Goal: Browse casually: Explore the website without a specific task or goal

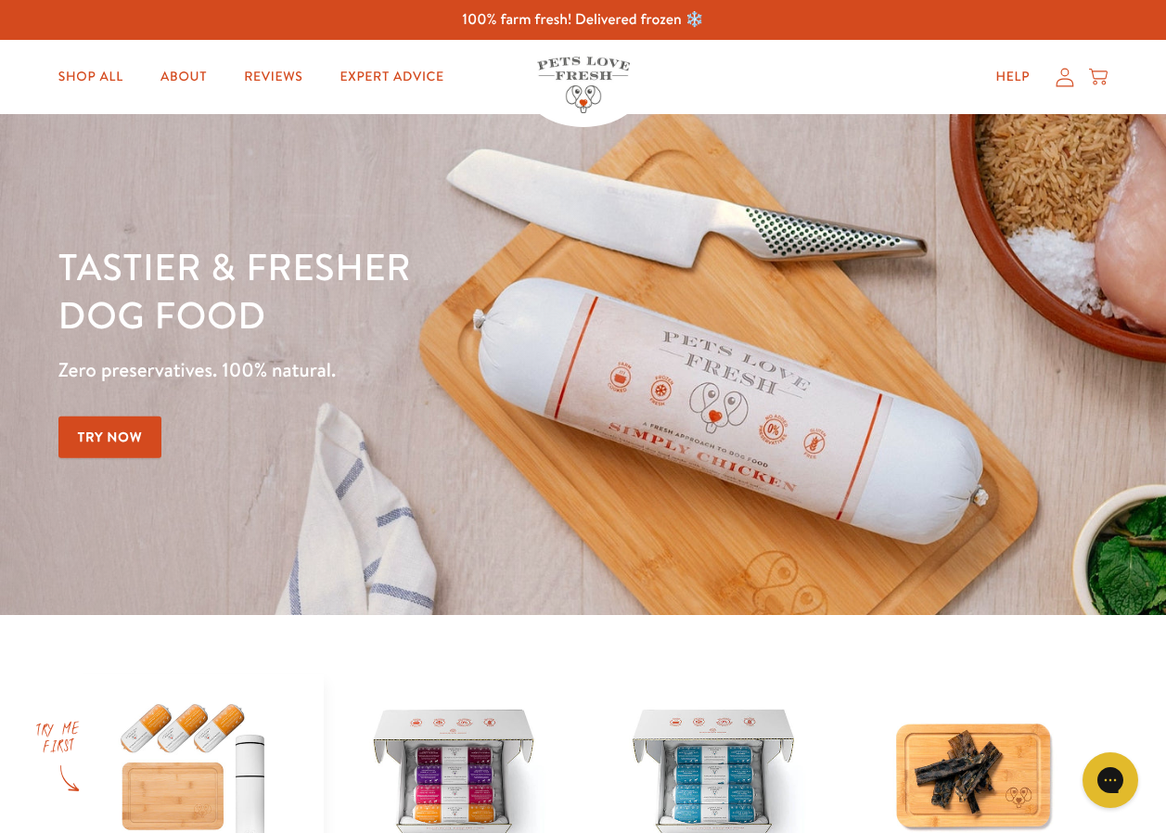
scroll to position [371, 0]
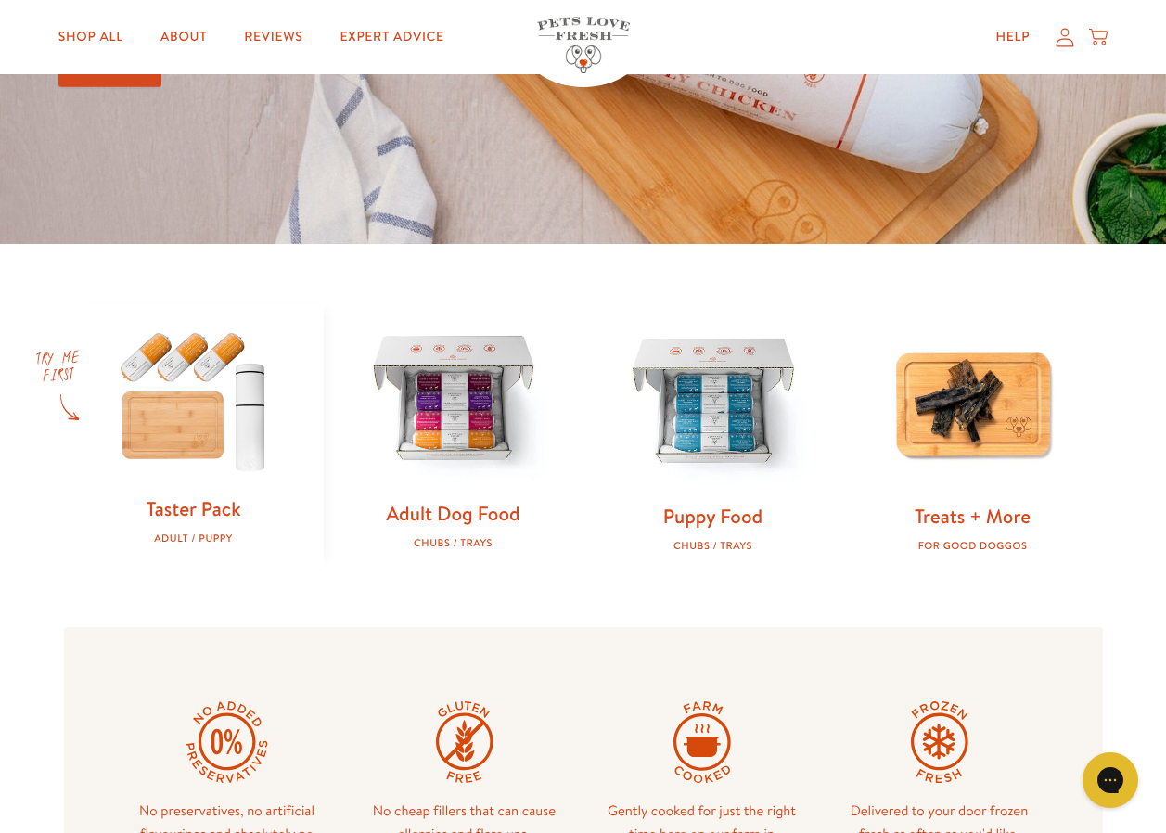
click at [442, 509] on link "Adult Dog Food" at bounding box center [453, 513] width 134 height 27
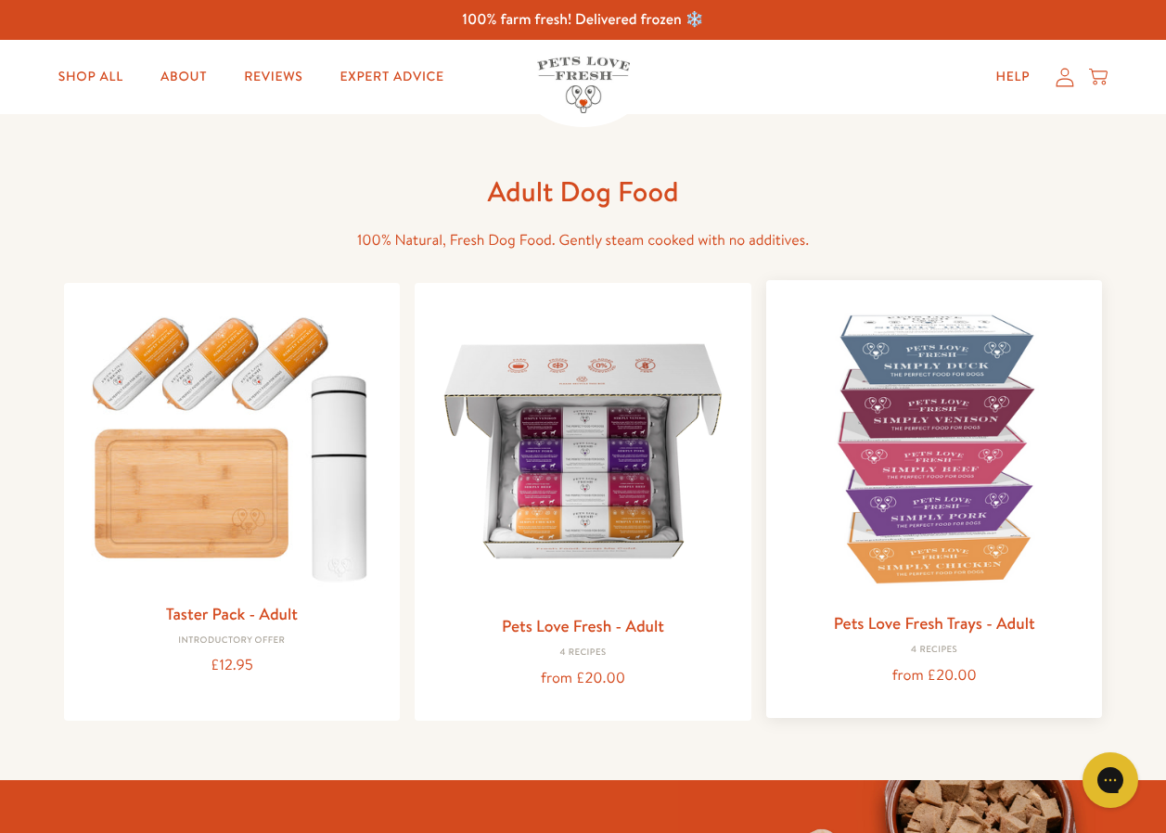
scroll to position [278, 0]
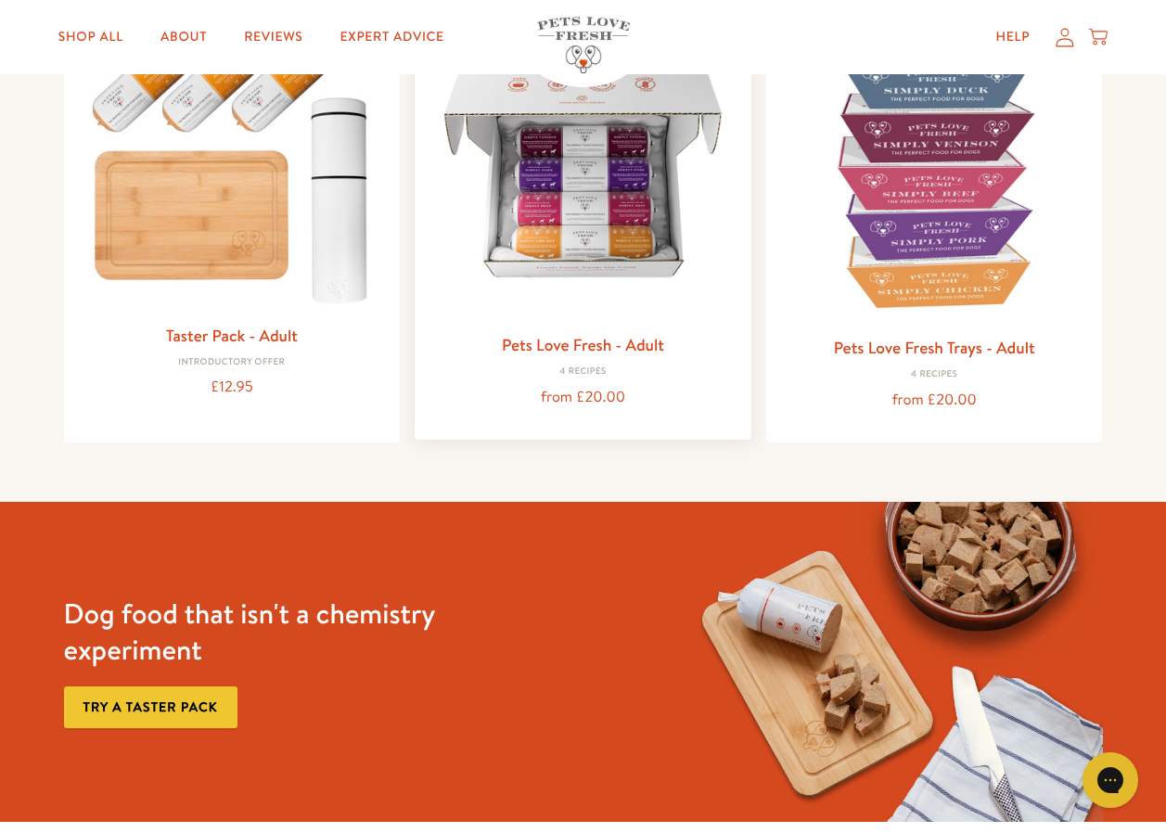
click at [539, 223] on img at bounding box center [582, 170] width 307 height 307
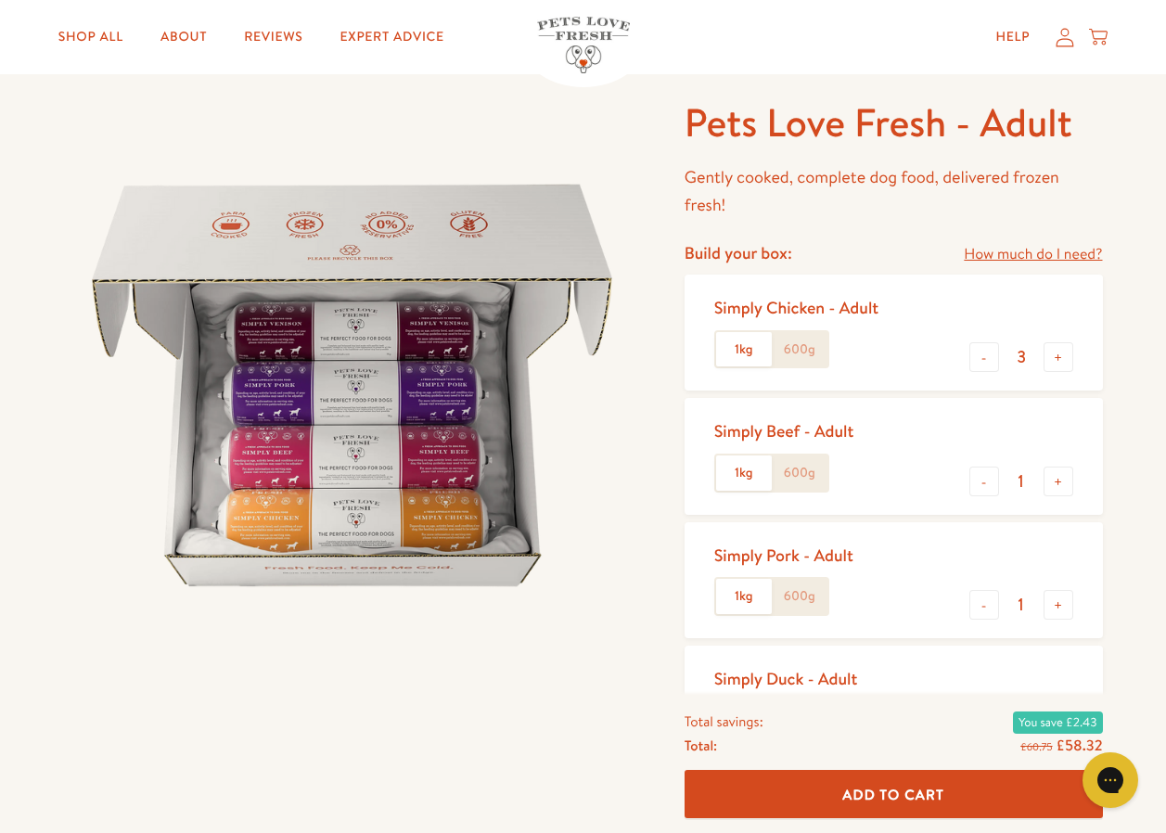
scroll to position [186, 0]
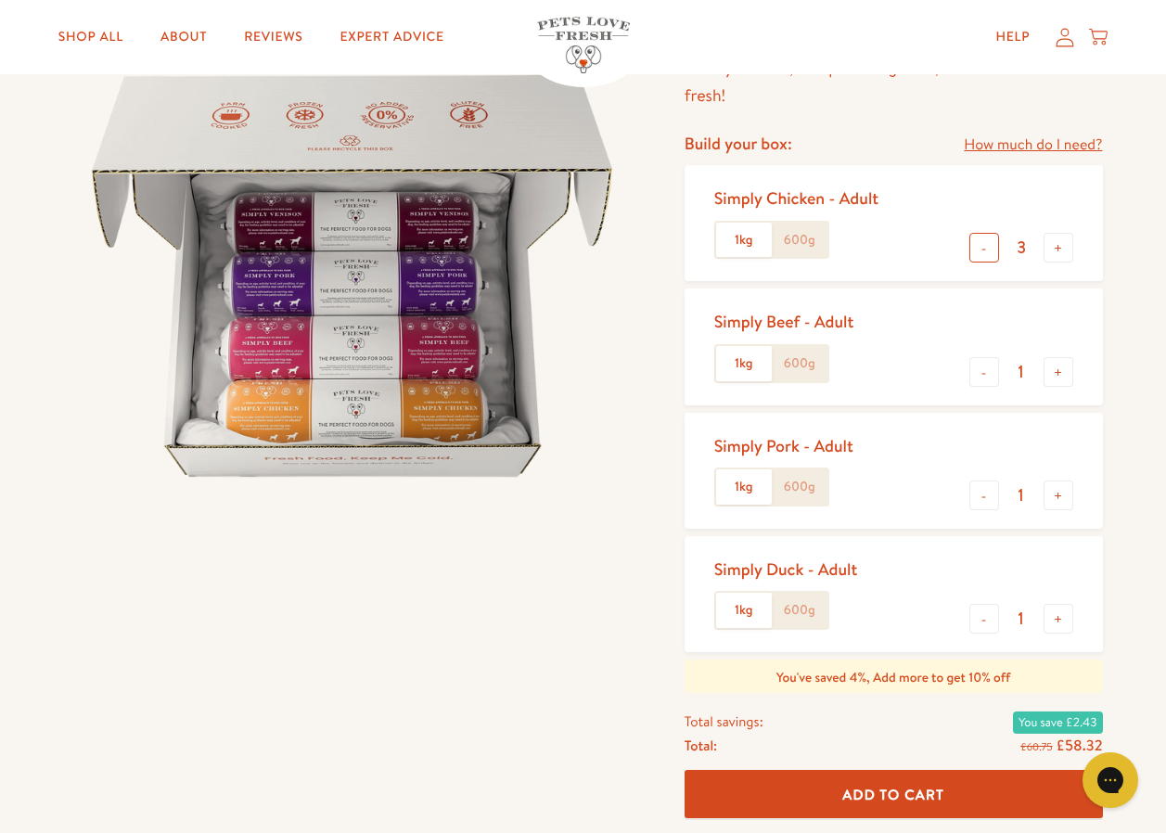
click at [983, 253] on button "-" at bounding box center [984, 248] width 30 height 30
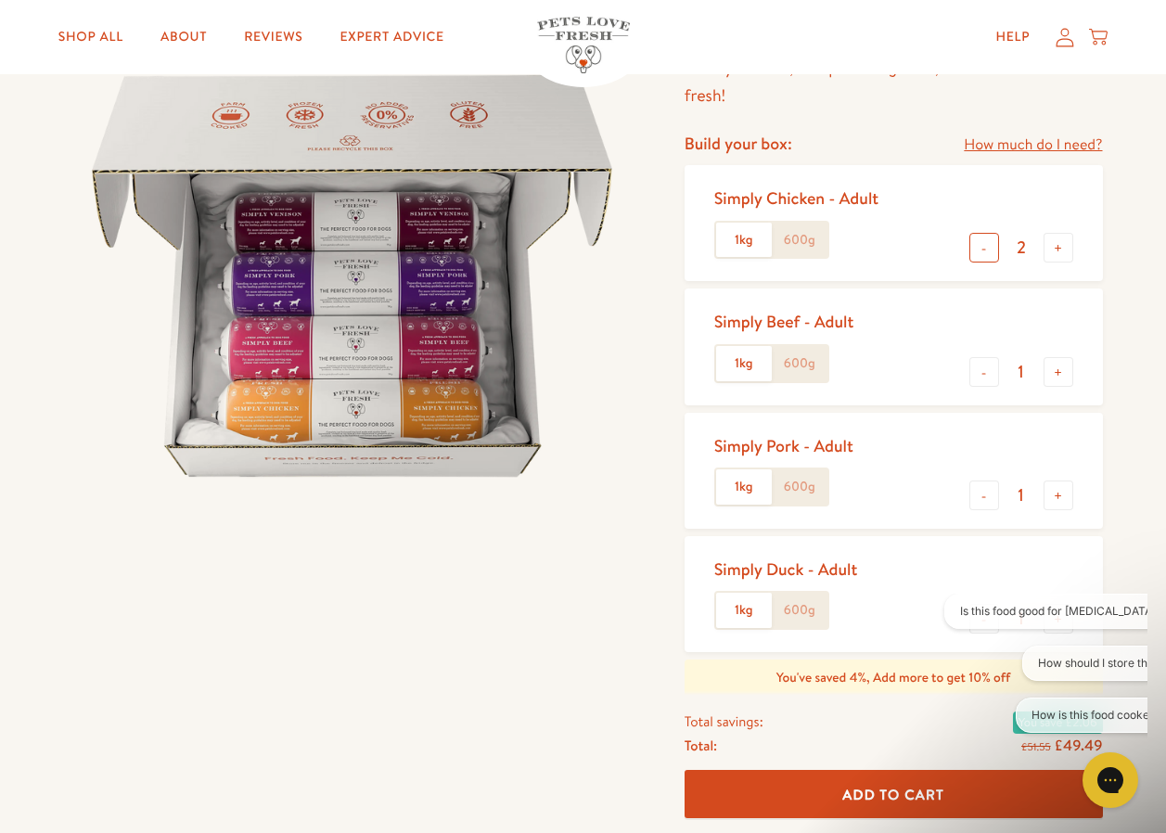
scroll to position [0, 0]
click at [983, 253] on button "-" at bounding box center [984, 248] width 30 height 30
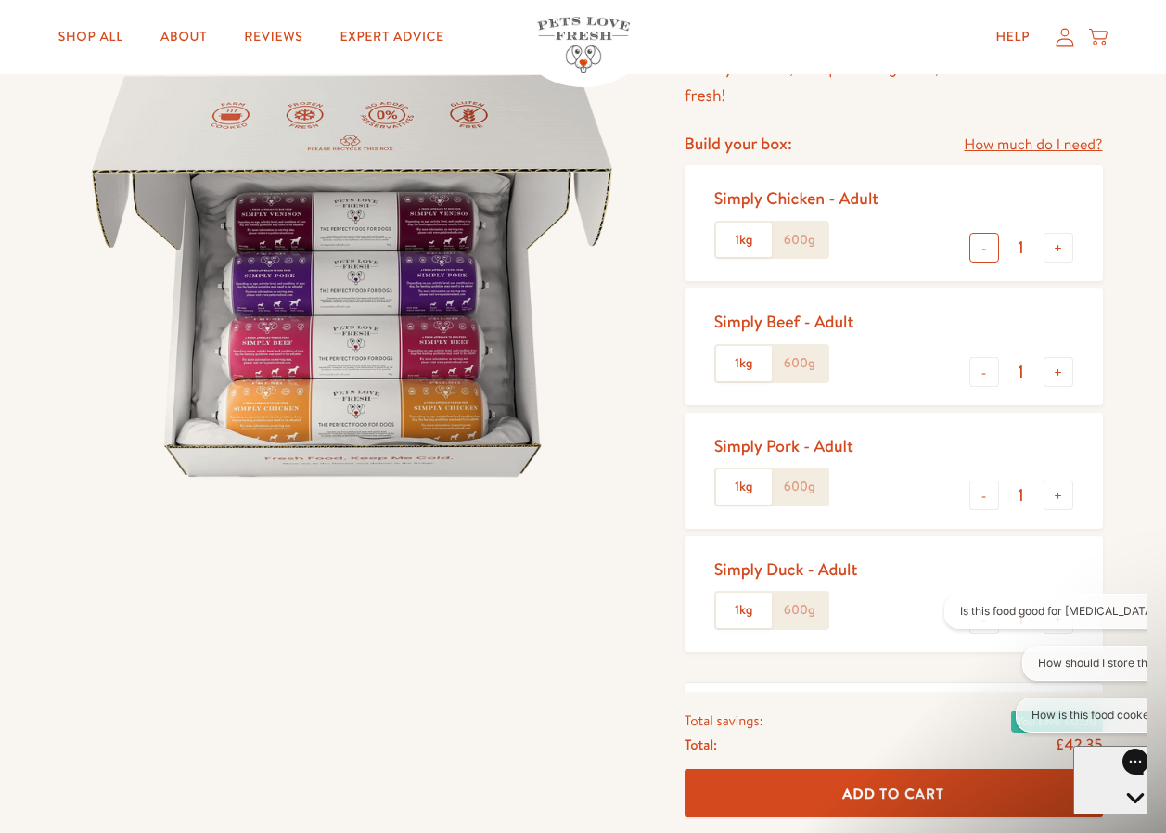
click at [983, 253] on button "-" at bounding box center [984, 248] width 30 height 30
type input "0"
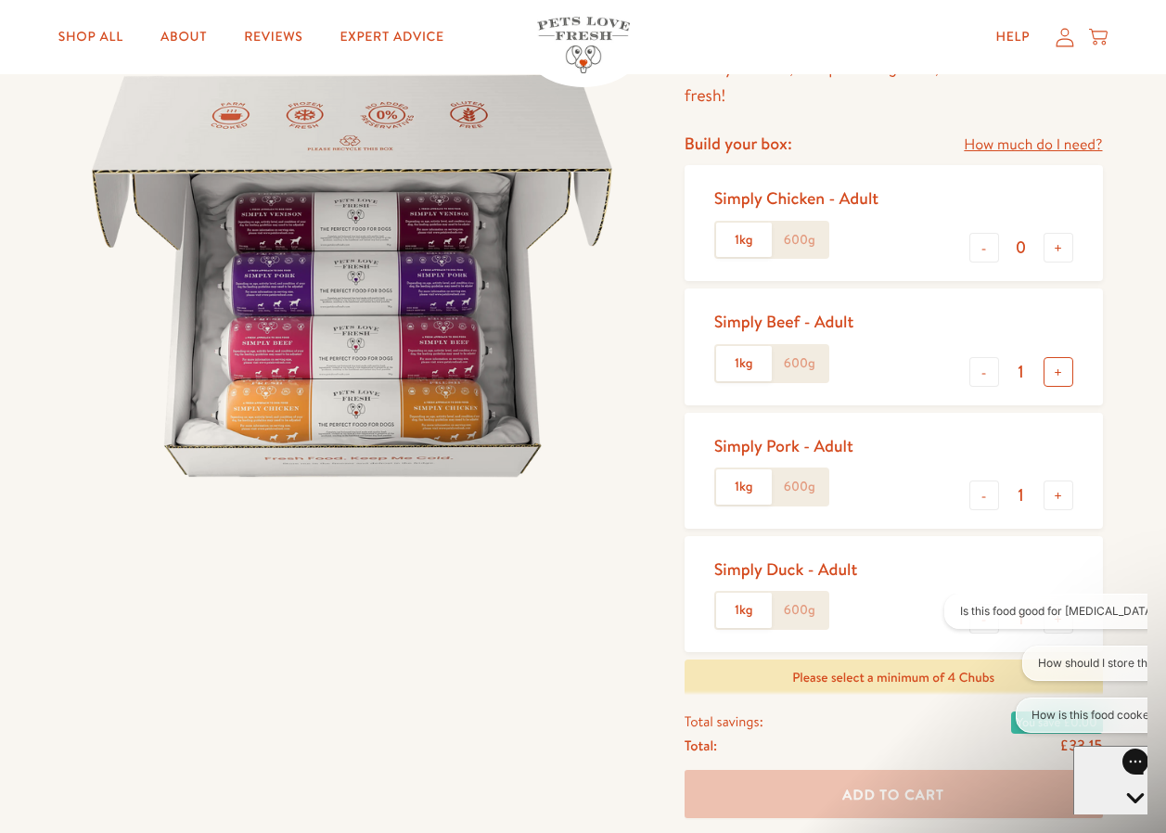
click at [1053, 378] on button "+" at bounding box center [1059, 372] width 30 height 30
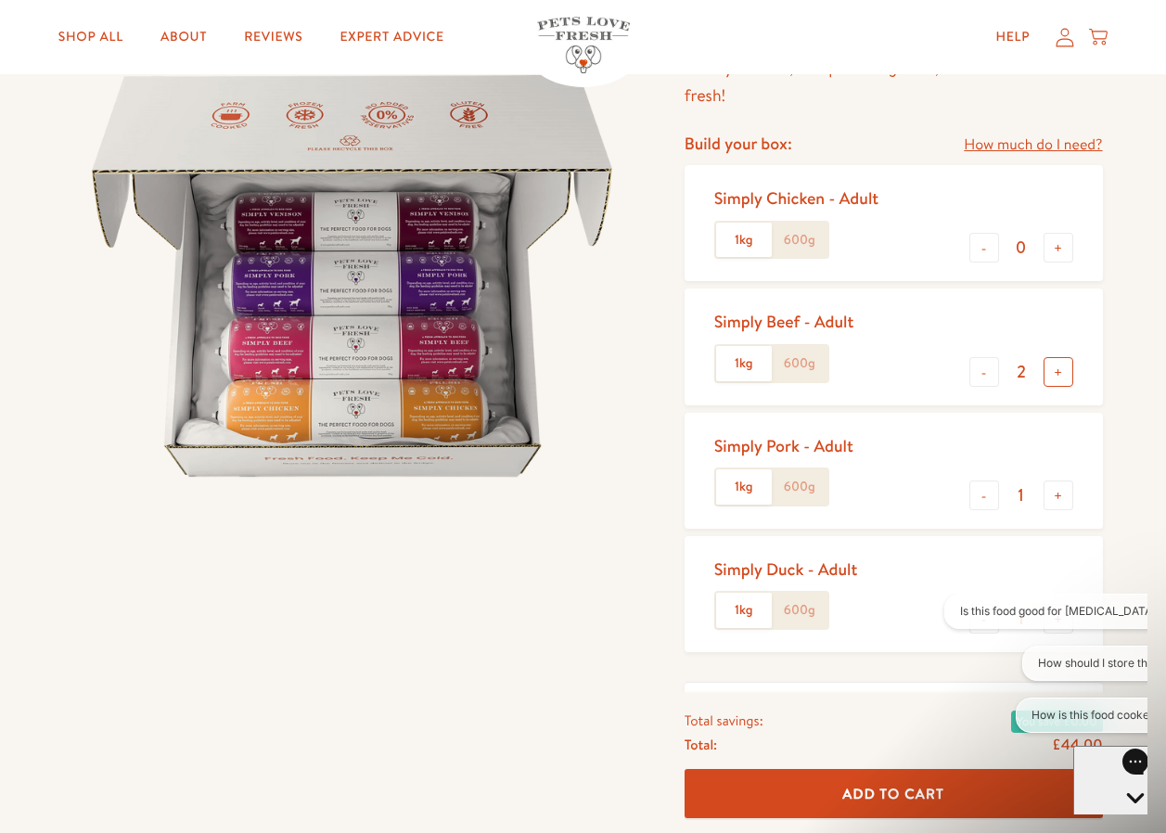
click at [1053, 378] on button "+" at bounding box center [1059, 372] width 30 height 30
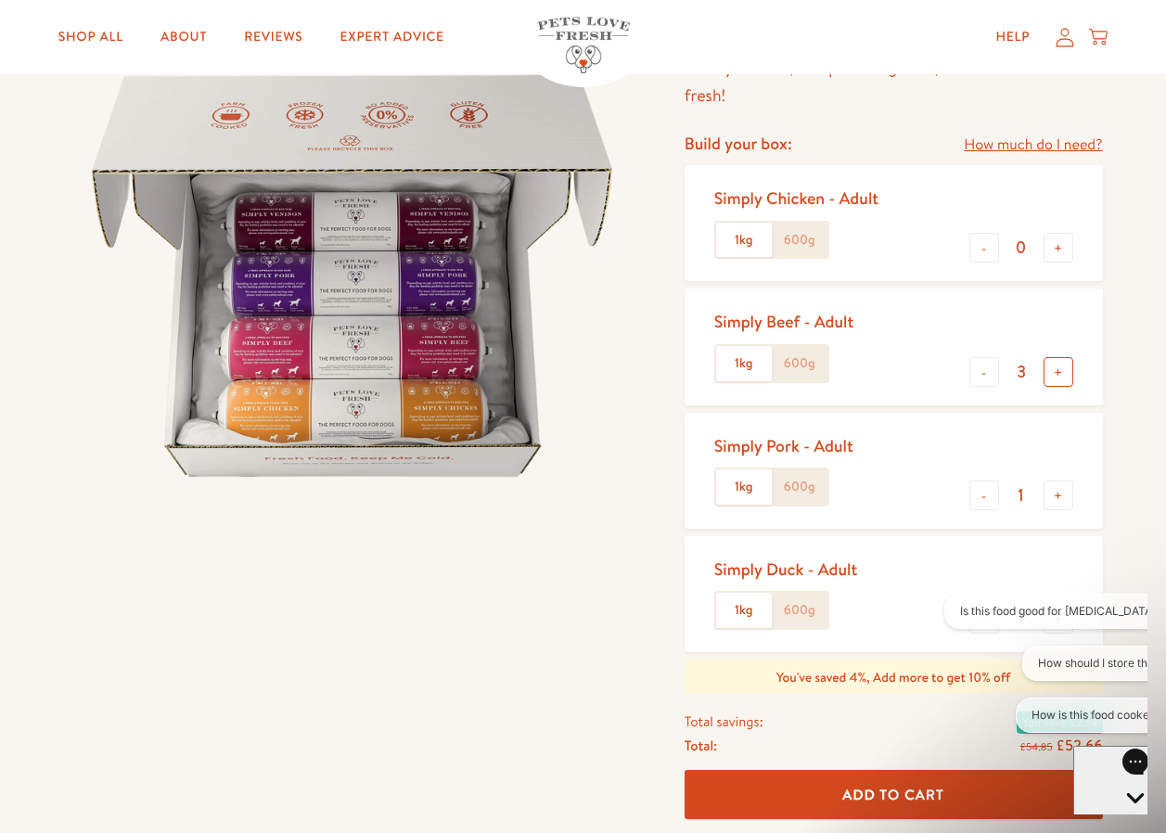
click at [1053, 378] on button "+" at bounding box center [1059, 372] width 30 height 30
type input "4"
click at [980, 498] on button "-" at bounding box center [984, 495] width 30 height 30
type input "0"
click at [1060, 376] on button "+" at bounding box center [1059, 372] width 30 height 30
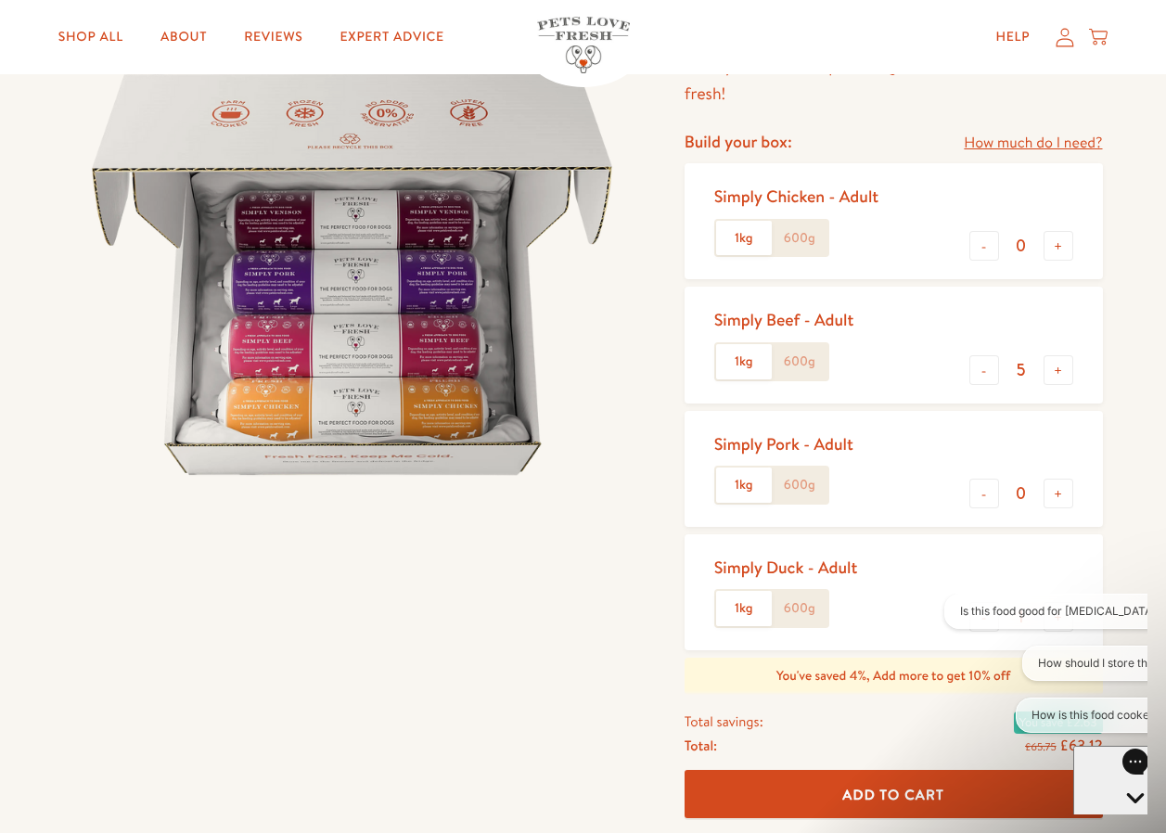
scroll to position [186, 0]
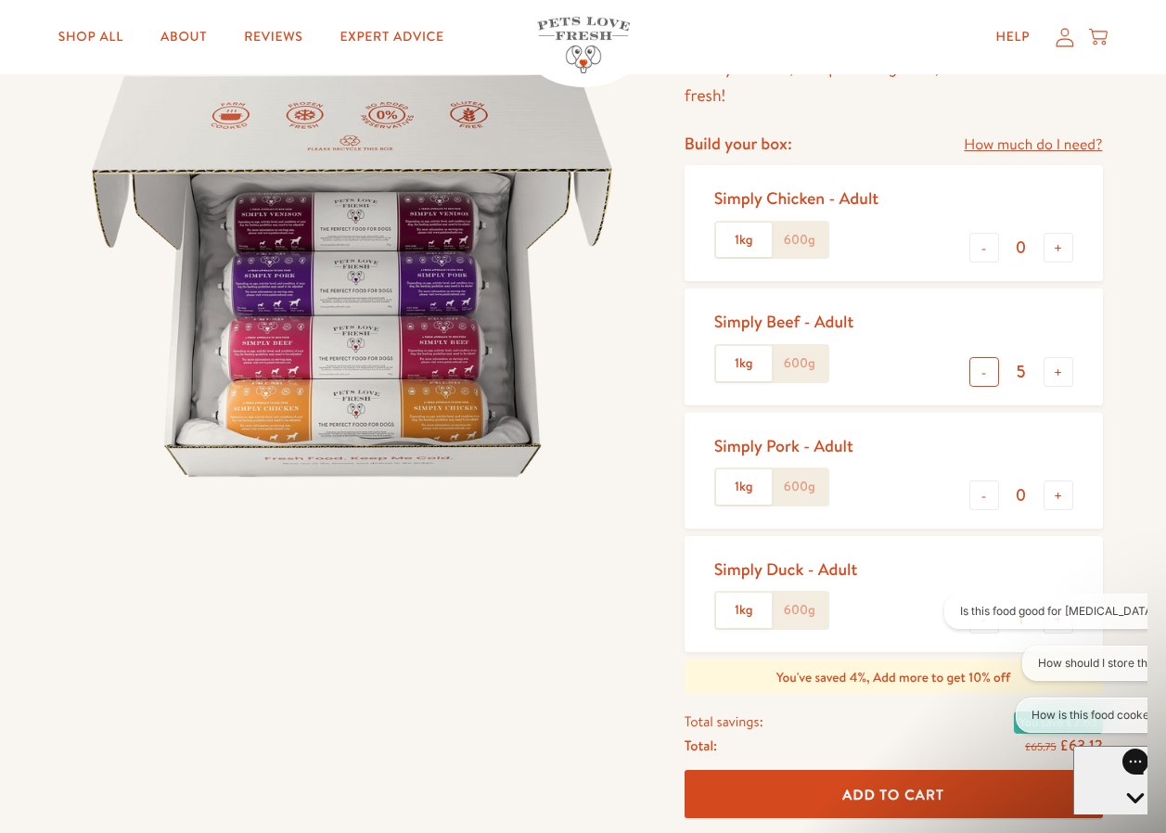
click at [982, 378] on button "-" at bounding box center [984, 372] width 30 height 30
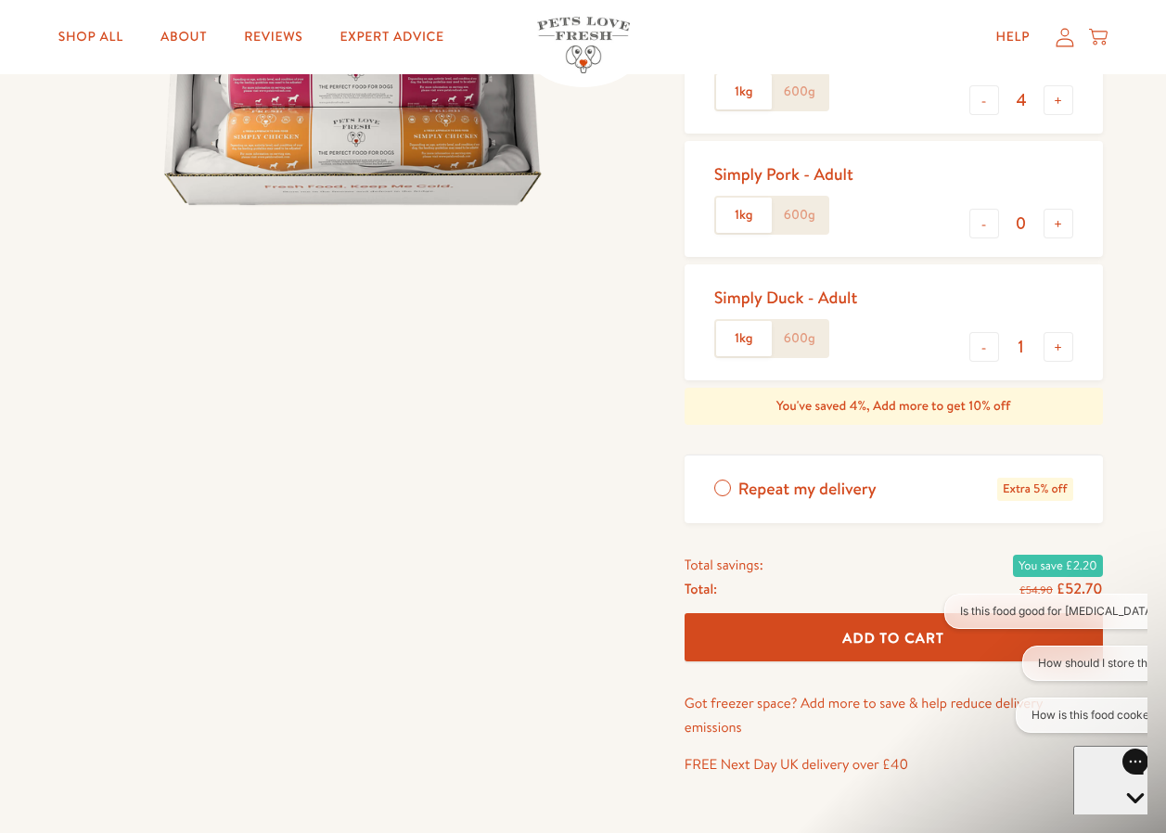
scroll to position [464, 0]
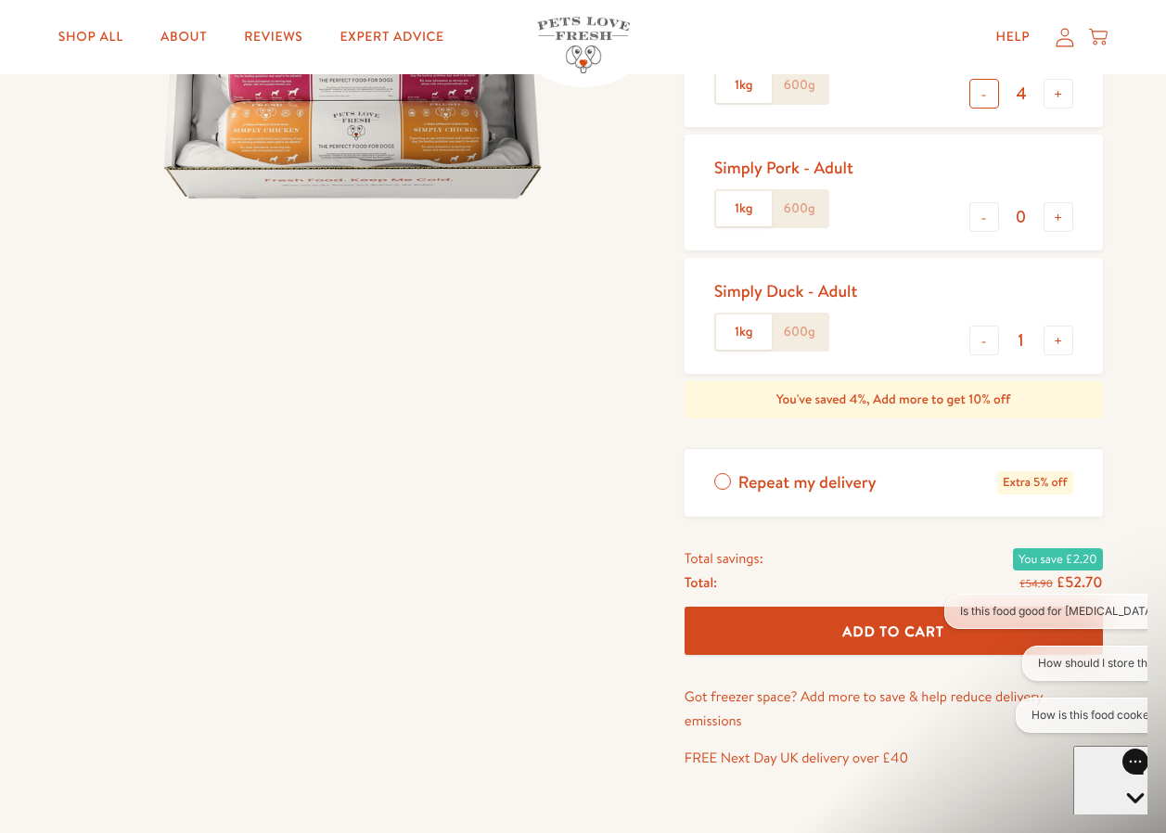
click at [988, 98] on button "-" at bounding box center [984, 94] width 30 height 30
type input "3"
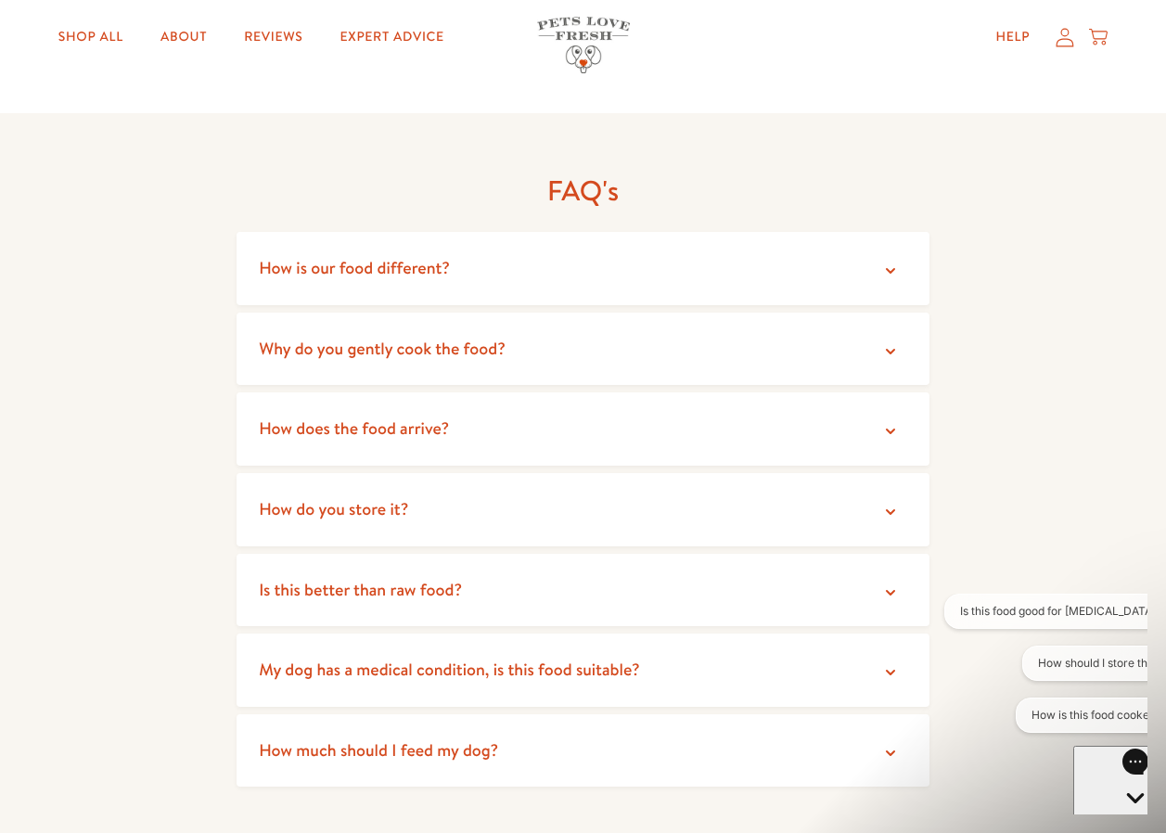
scroll to position [3154, 0]
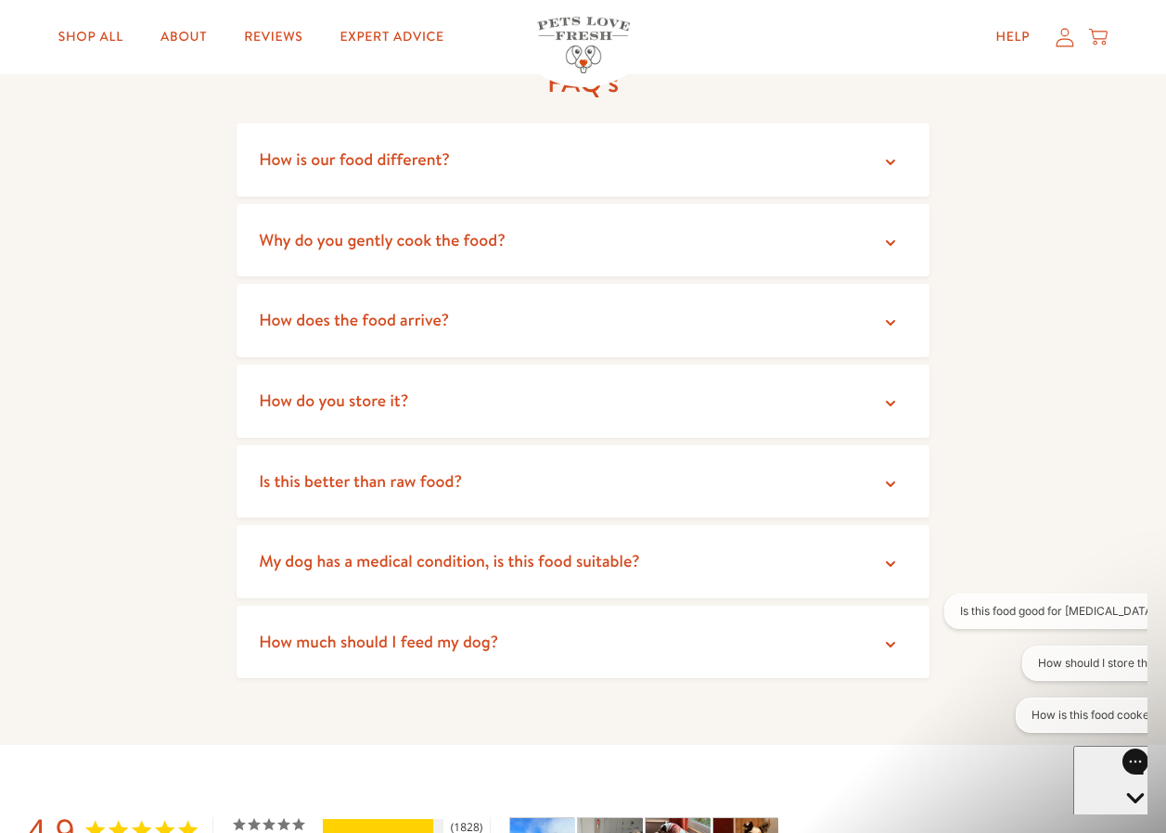
click at [534, 549] on span "My dog has a medical condition, is this food suitable?" at bounding box center [449, 560] width 380 height 23
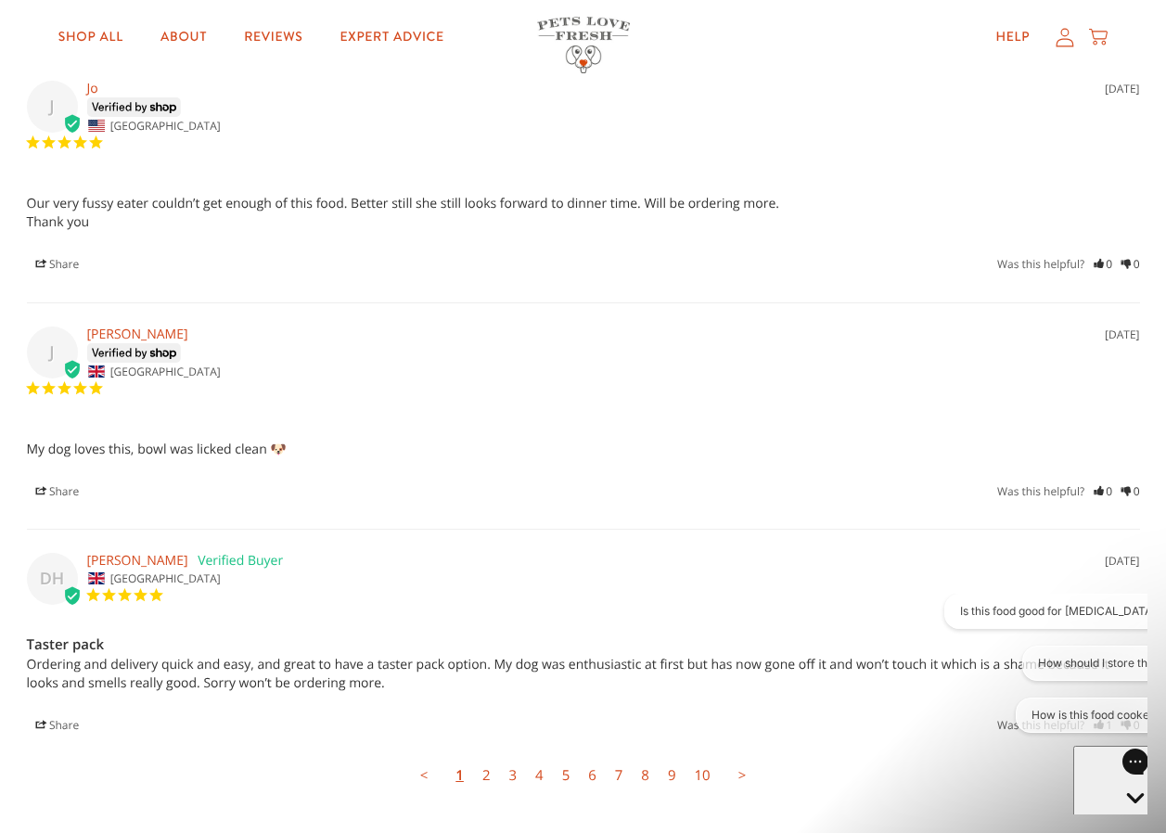
scroll to position [4823, 0]
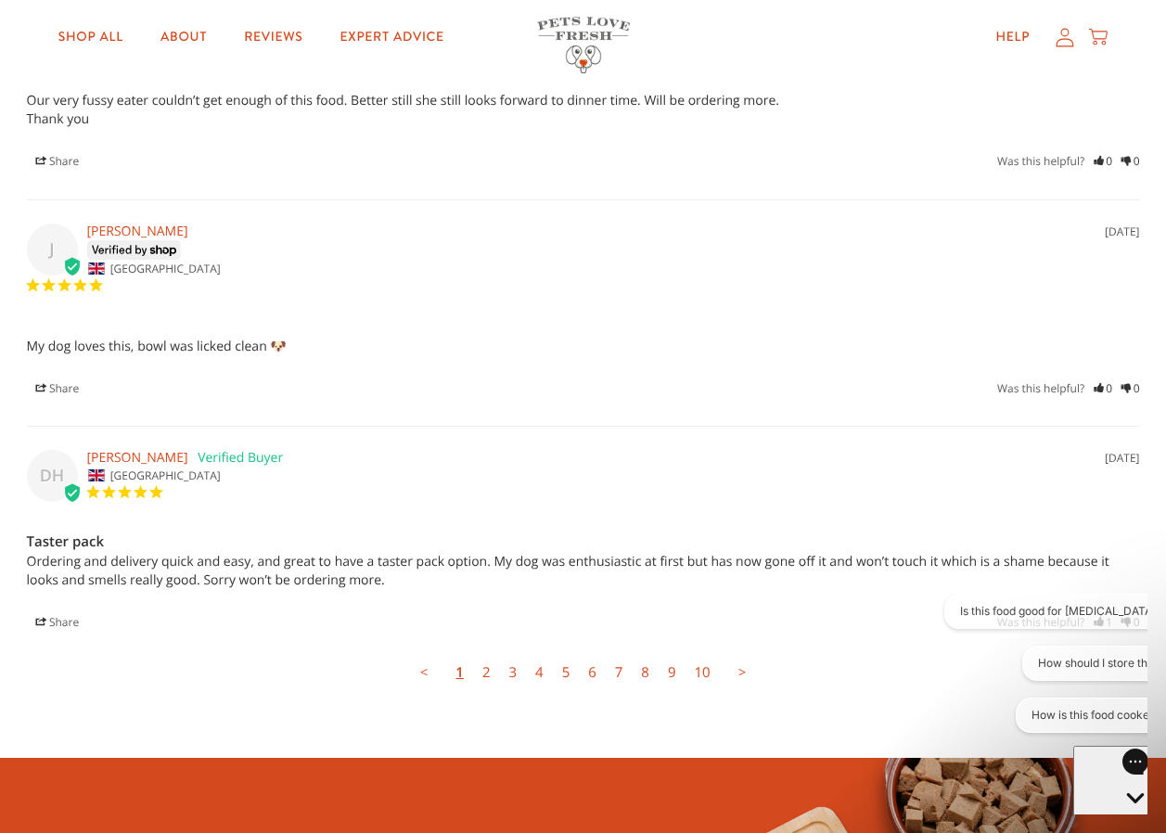
click at [490, 654] on link "2" at bounding box center [486, 672] width 27 height 37
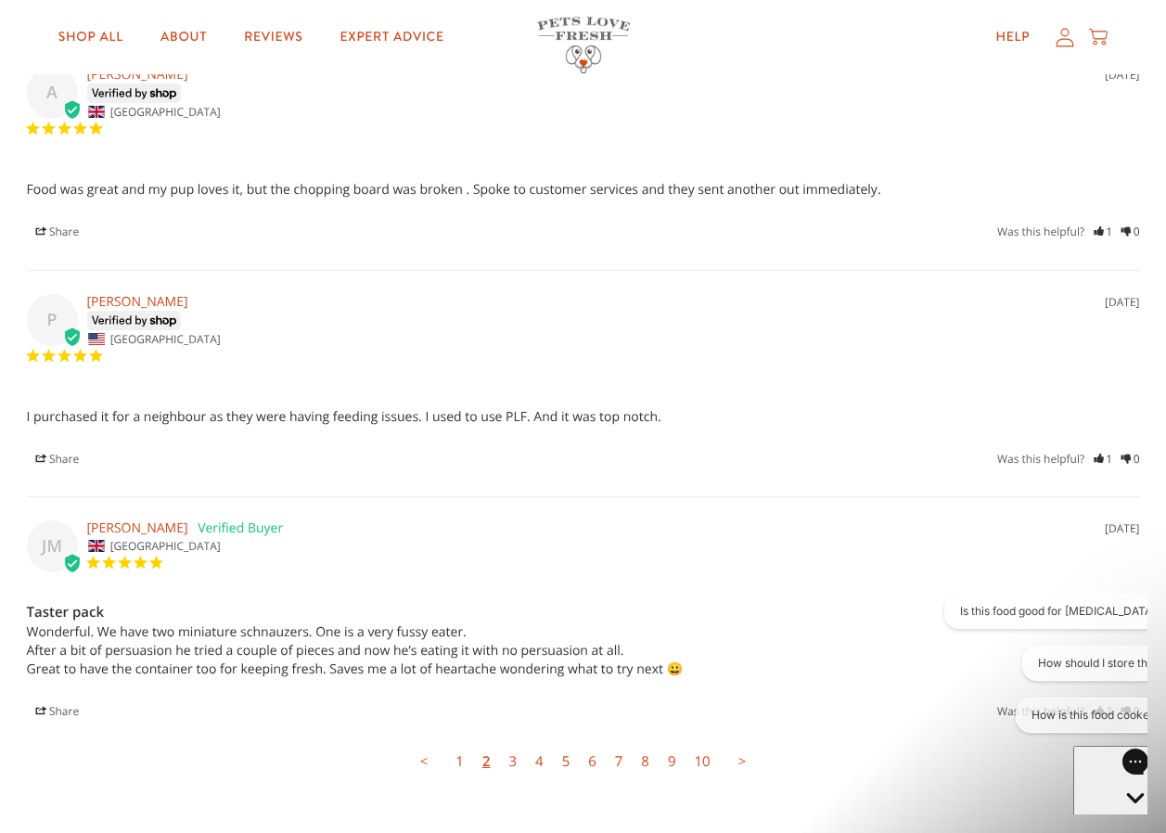
scroll to position [5041, 0]
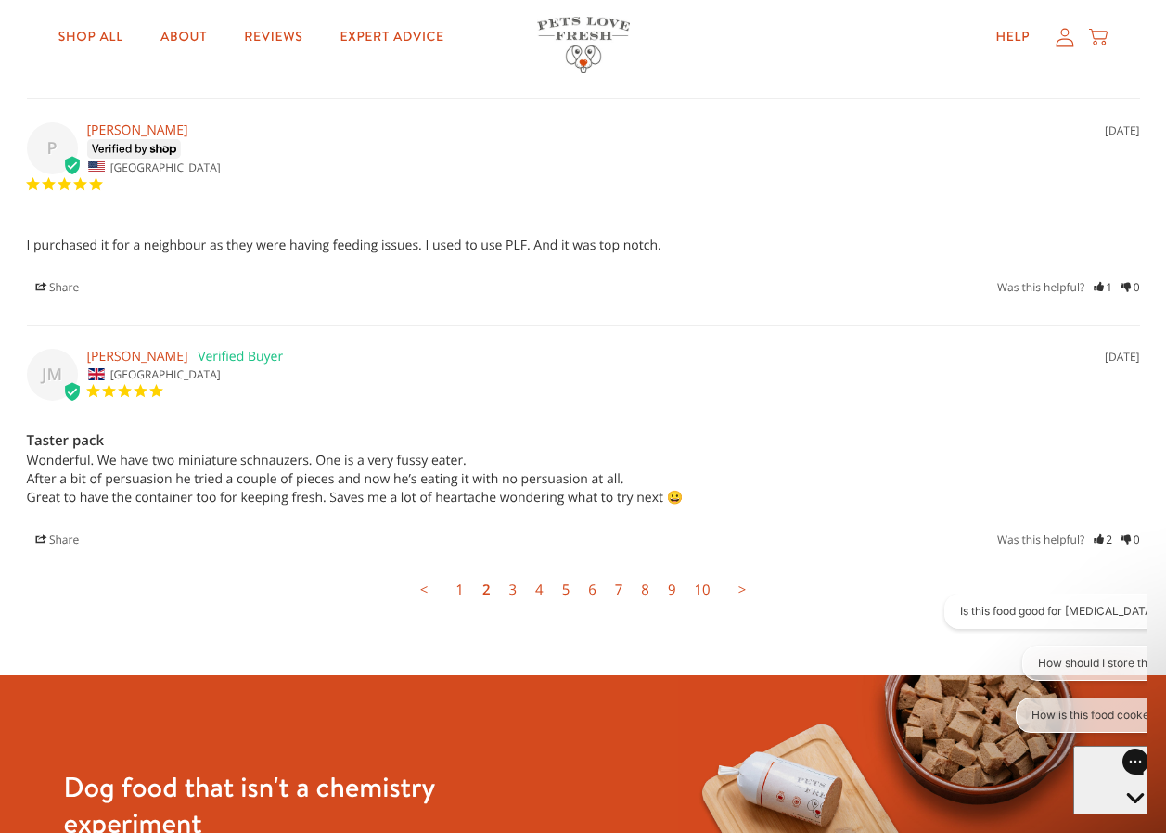
click at [514, 571] on link "3" at bounding box center [512, 589] width 27 height 37
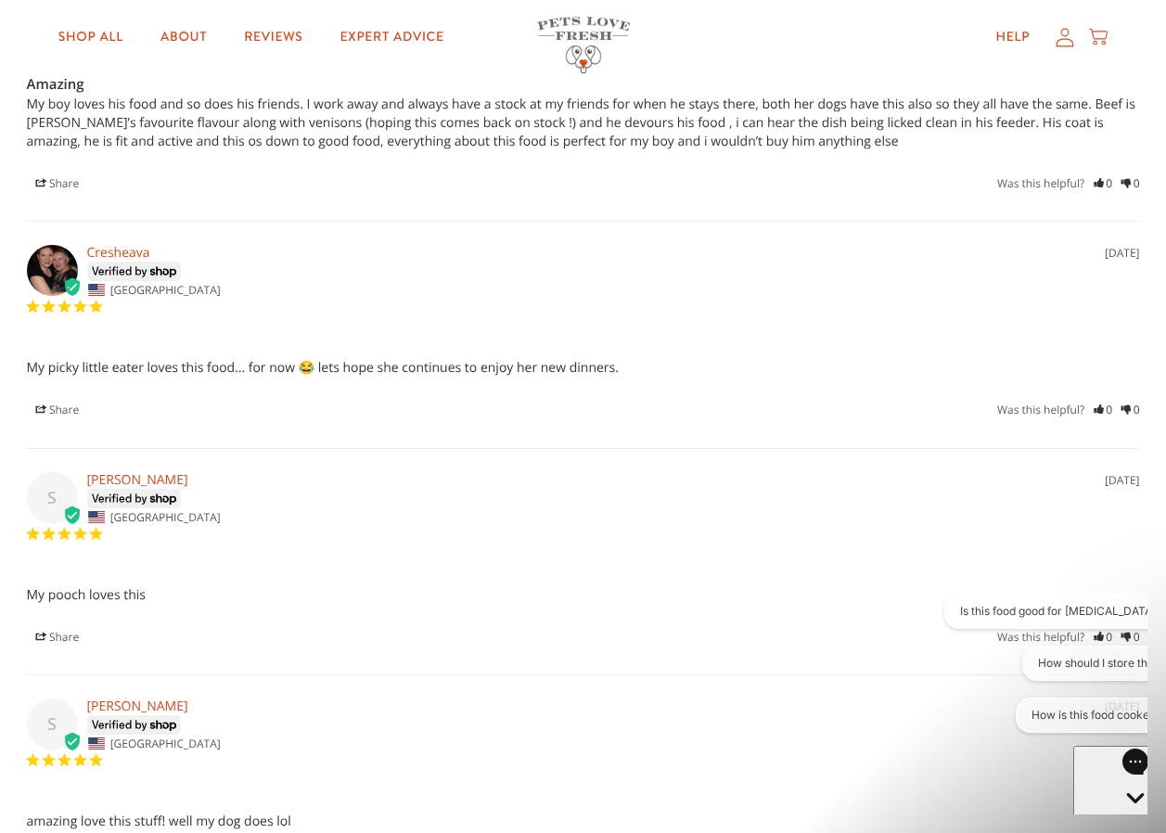
scroll to position [4851, 0]
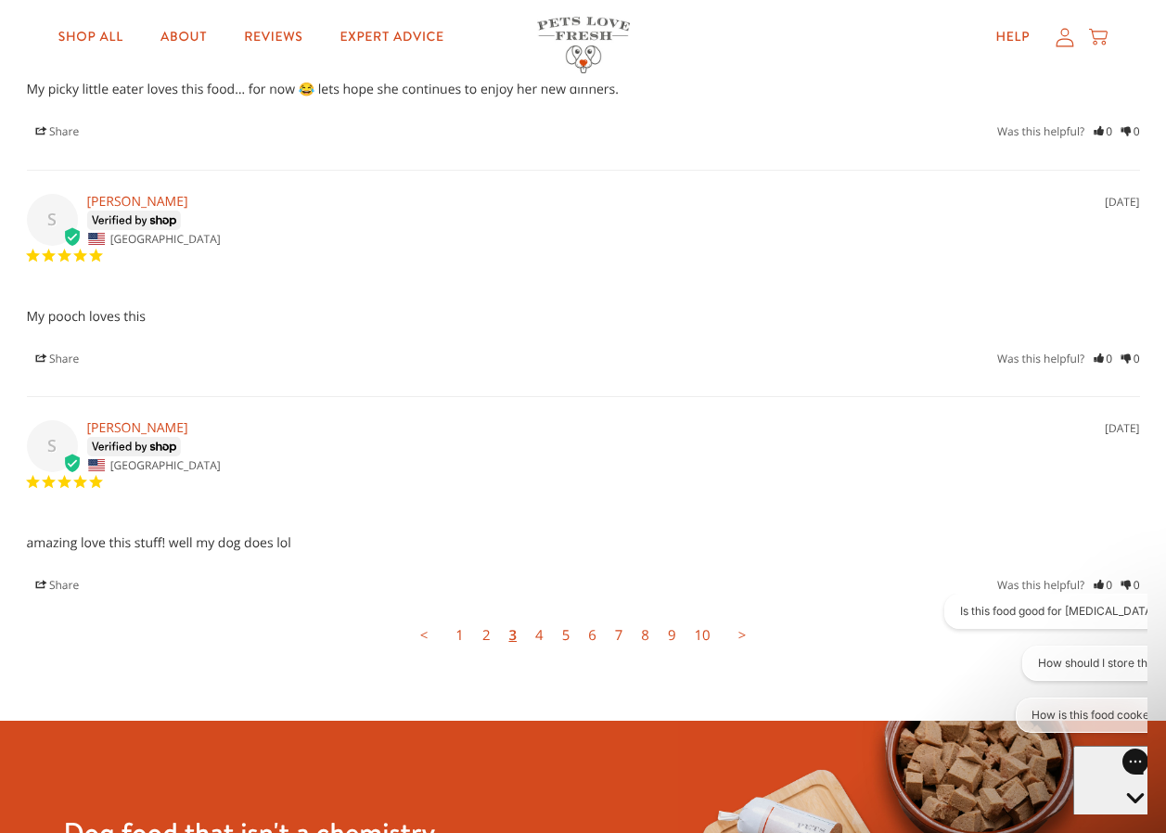
click at [535, 617] on link "4" at bounding box center [539, 635] width 27 height 37
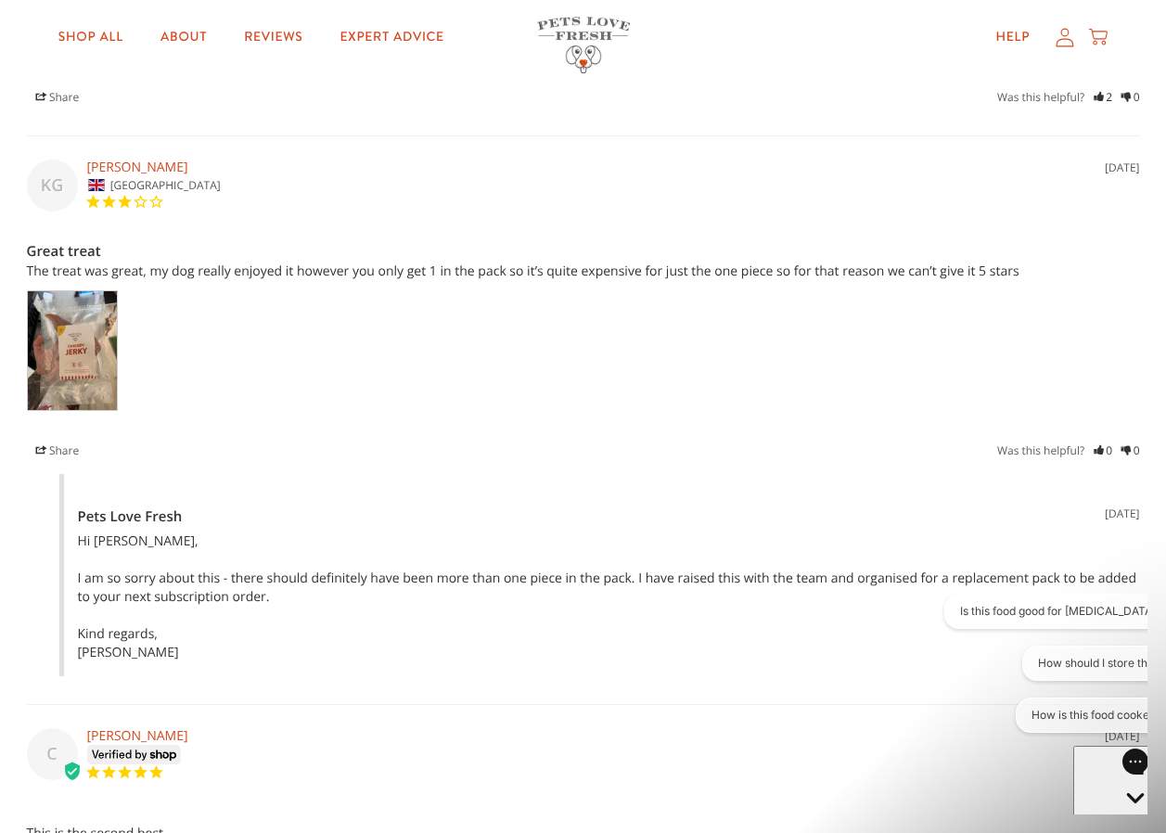
scroll to position [4388, 0]
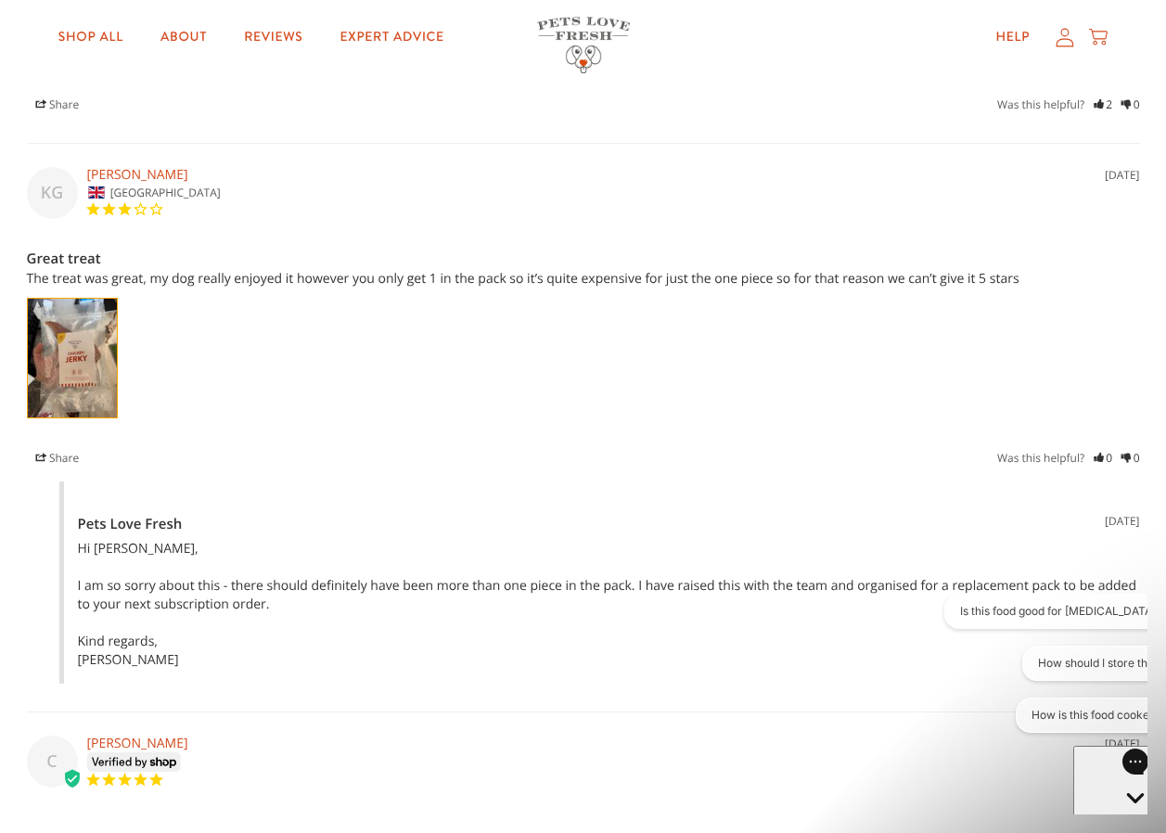
click at [83, 348] on img at bounding box center [72, 358] width 91 height 121
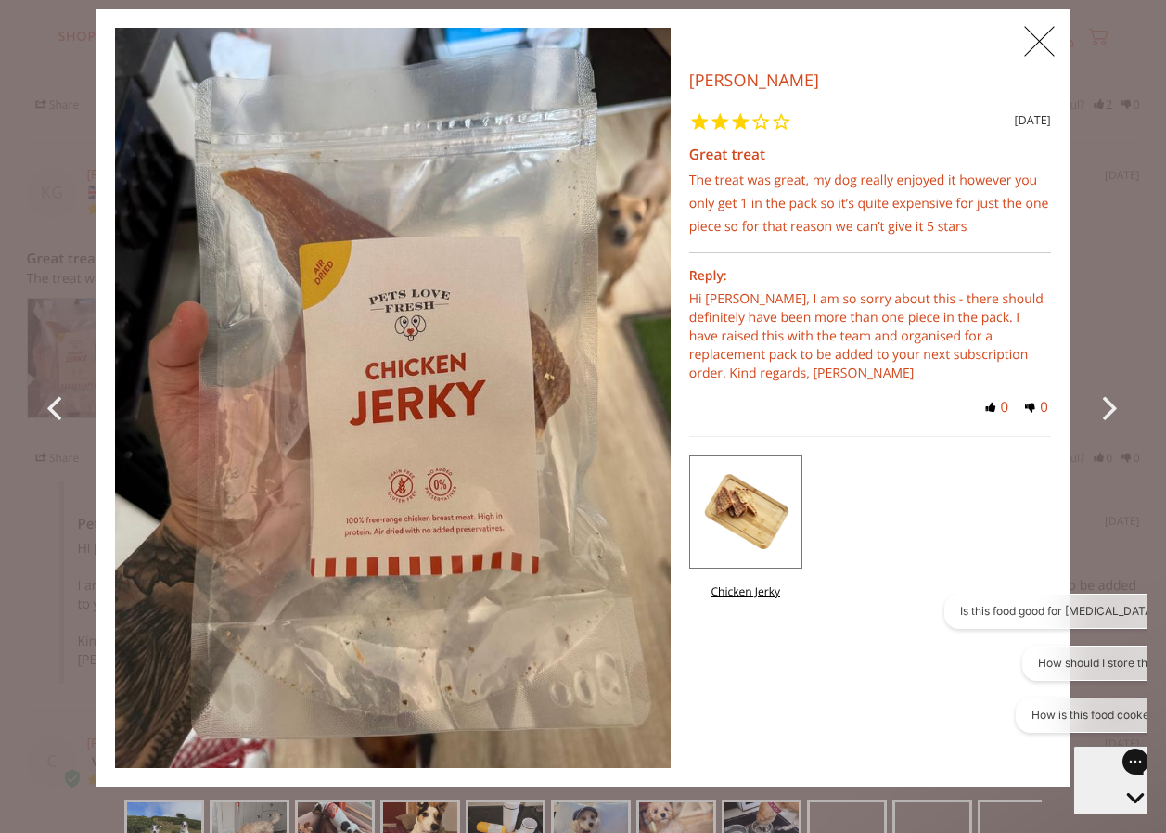
click at [699, 555] on img "Link to Product" at bounding box center [745, 512] width 93 height 93
click at [699, 530] on img "Link to Product" at bounding box center [745, 512] width 93 height 93
click at [612, 529] on img "slide" at bounding box center [393, 398] width 556 height 740
click at [1103, 395] on icon "Next Photo" at bounding box center [1114, 407] width 22 height 42
click at [1036, 42] on span "X" at bounding box center [1039, 42] width 42 height 46
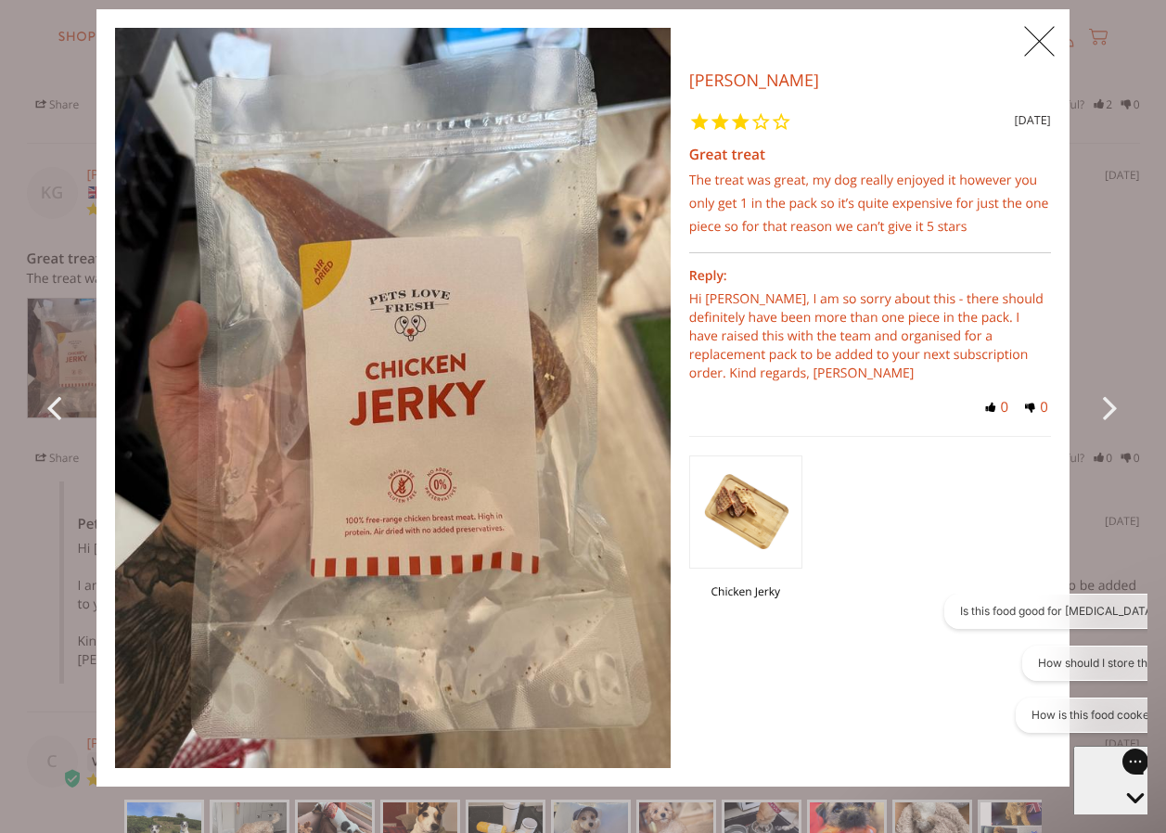
click at [1030, 44] on span "X" at bounding box center [1039, 42] width 42 height 46
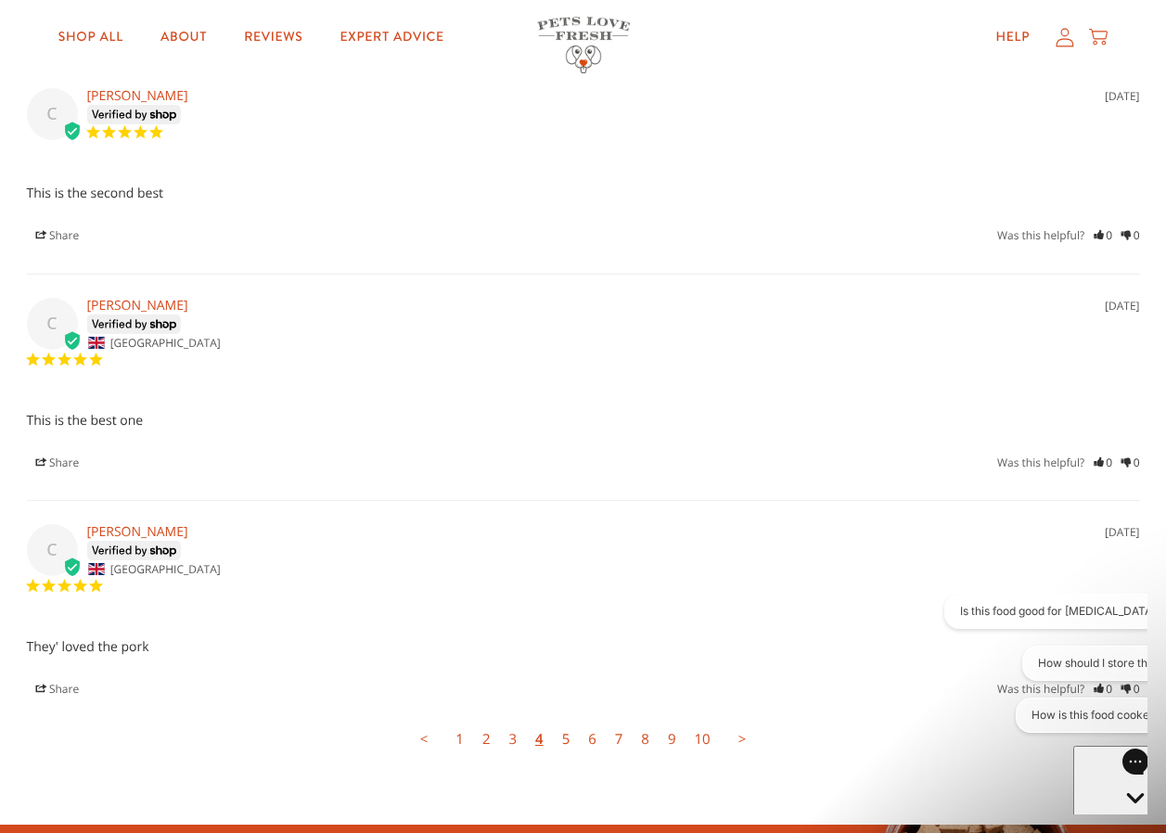
scroll to position [5037, 0]
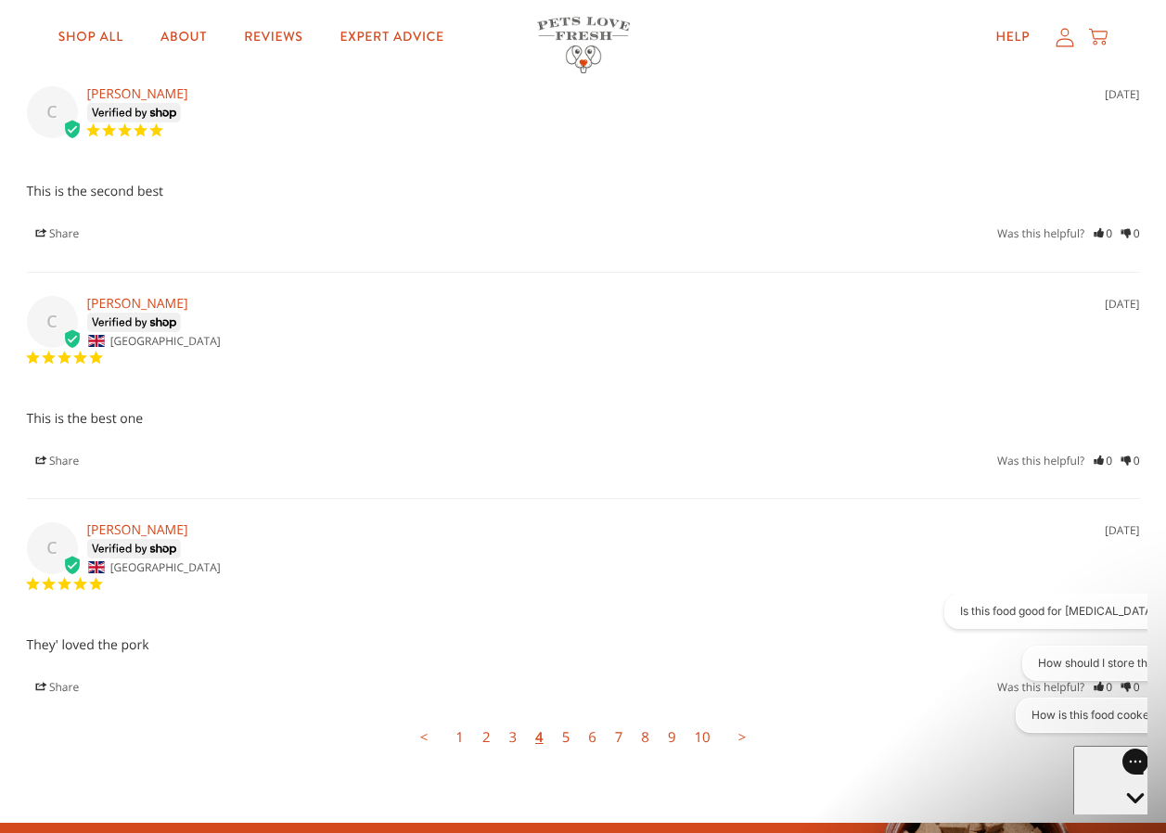
click at [563, 719] on link "5" at bounding box center [566, 737] width 27 height 37
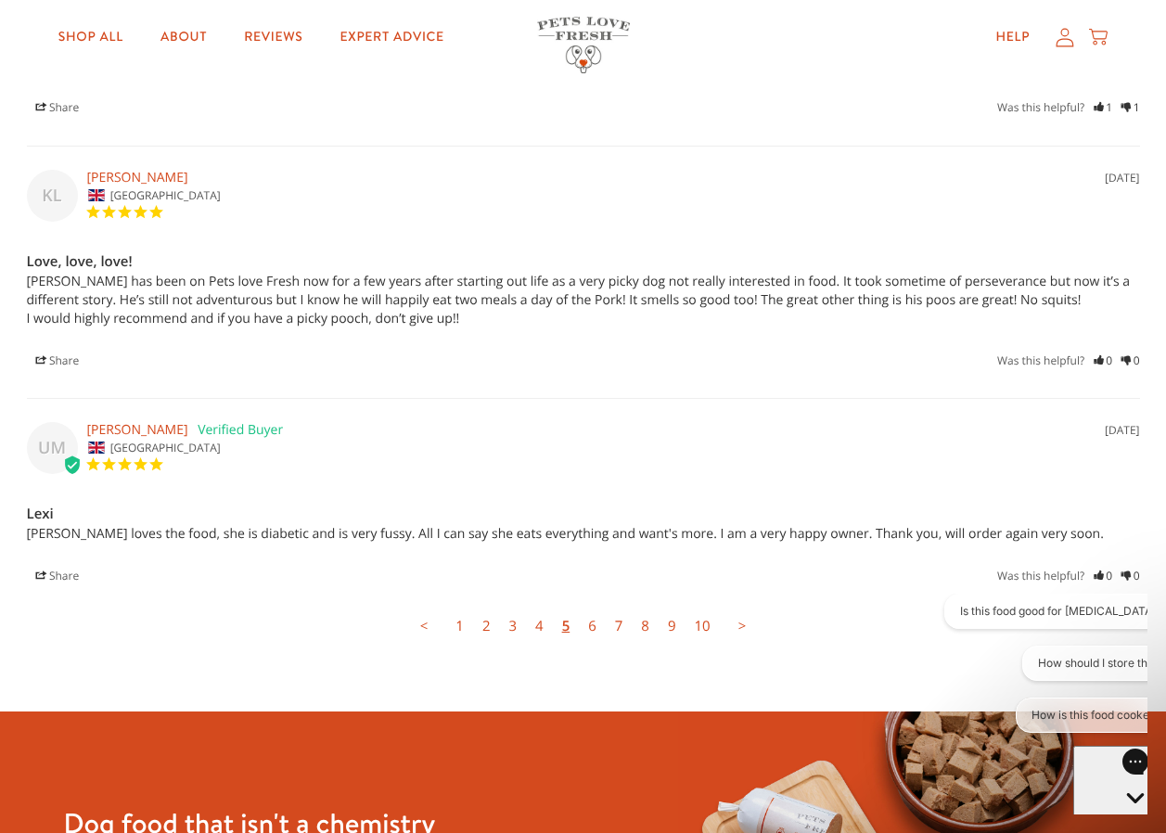
scroll to position [4944, 0]
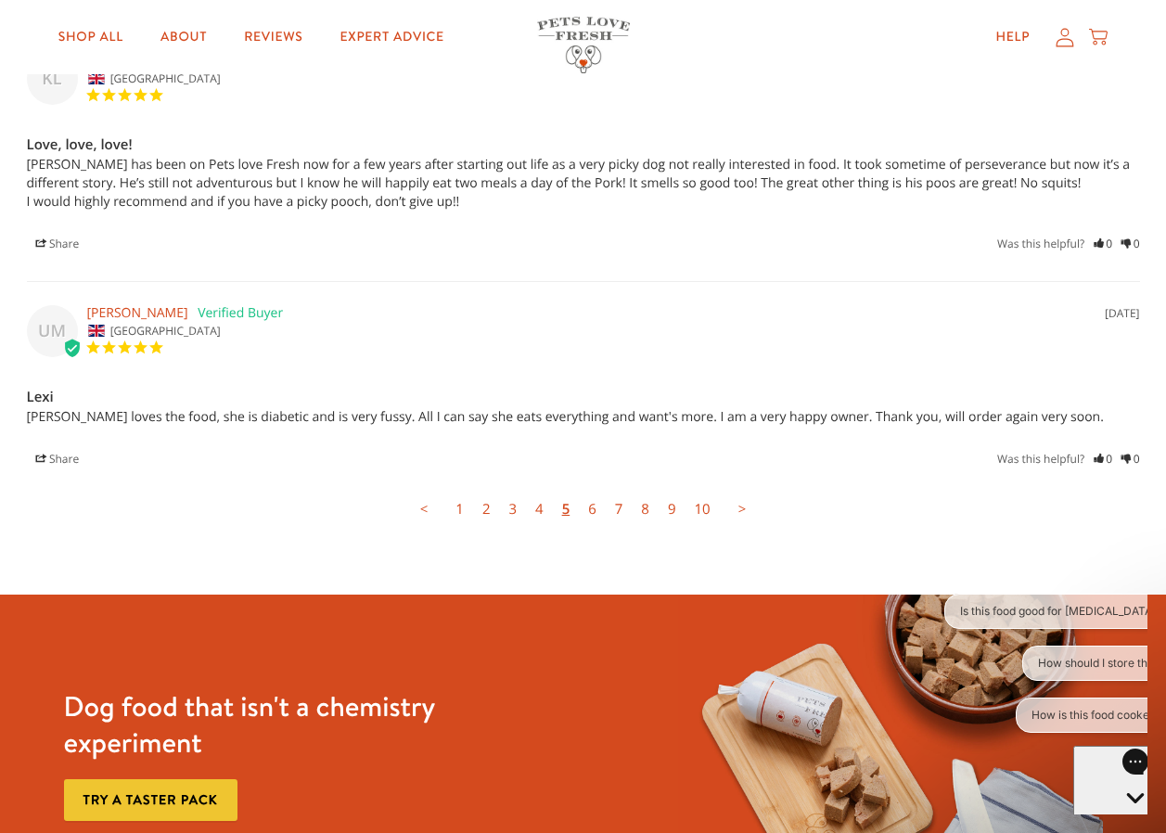
click at [592, 491] on link "6" at bounding box center [592, 509] width 27 height 37
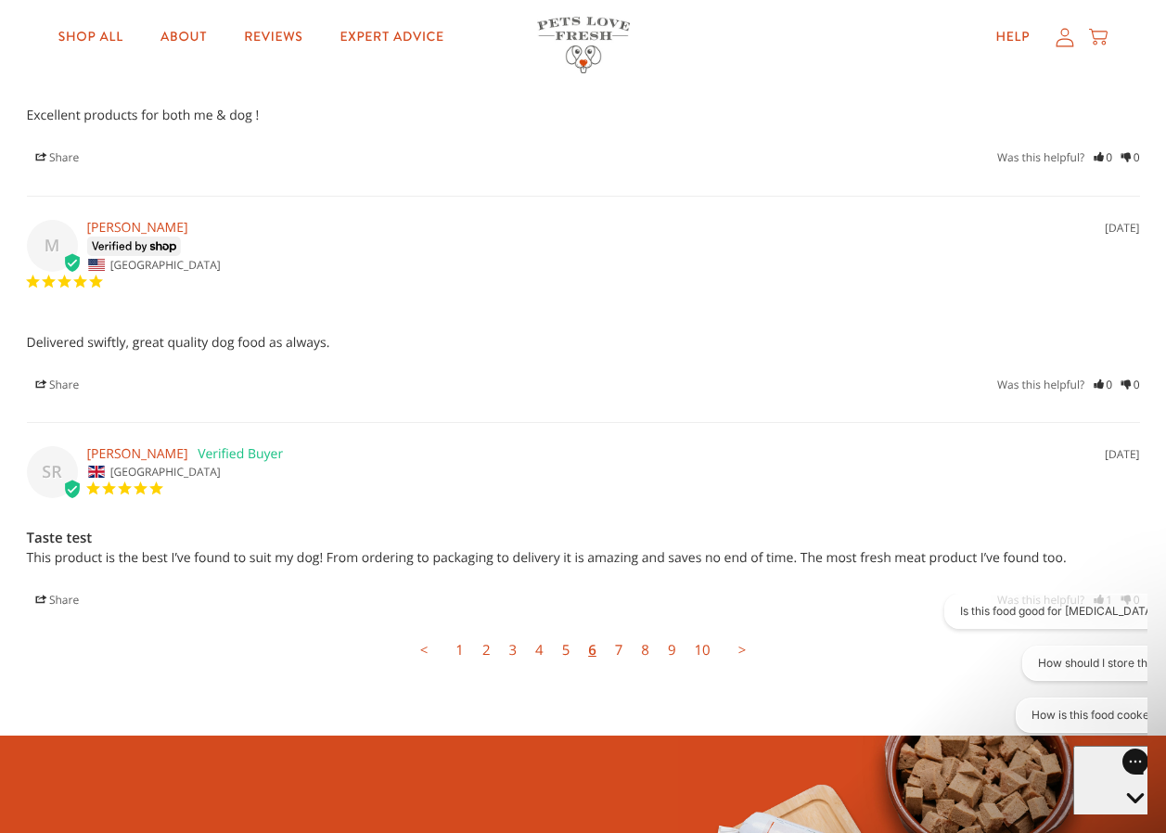
scroll to position [4851, 0]
